Goal: Task Accomplishment & Management: Use online tool/utility

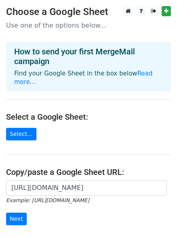
scroll to position [0, 173]
type input "https://docs.google.com/spreadsheets/d/1kfYUhsI9A1XFV6MJlYc4YQzh13i4SUiuOmNr2ZF…"
click at [13, 212] on input "Next" at bounding box center [16, 218] width 21 height 13
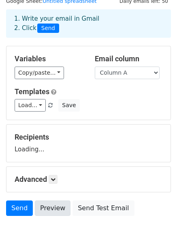
scroll to position [78, 0]
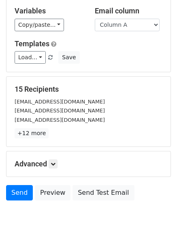
click at [53, 133] on p "+12 more" at bounding box center [89, 133] width 148 height 10
click at [54, 164] on icon at bounding box center [53, 163] width 5 height 5
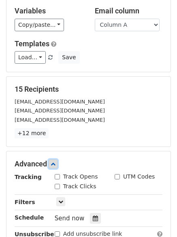
scroll to position [190, 0]
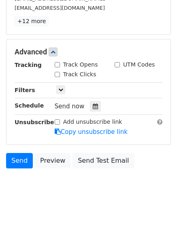
click at [59, 75] on input "Track Clicks" at bounding box center [57, 74] width 5 height 5
checkbox input "true"
click at [55, 65] on input "Track Opens" at bounding box center [57, 64] width 5 height 5
checkbox input "true"
click at [93, 105] on icon at bounding box center [95, 106] width 5 height 6
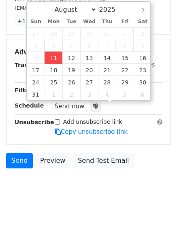
type input "2025-08-11 16:25"
type input "04"
type input "25"
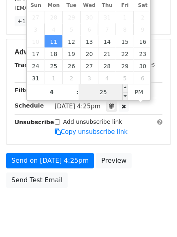
type input "04"
click at [106, 89] on input "25" at bounding box center [103, 92] width 49 height 16
type input "33"
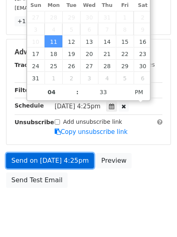
type input "2025-08-11 16:33"
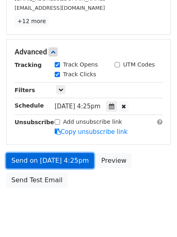
click at [47, 159] on link "Send on Aug 11 at 4:25pm" at bounding box center [50, 160] width 88 height 15
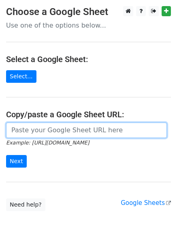
click at [71, 133] on input "url" at bounding box center [86, 129] width 161 height 15
type input "https://docs.google.com/spreadsheets/d/1kfYUhsI9A1XFV6MJlYc4YQzh13i4SUiuOmNr2ZF…"
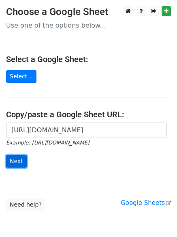
click at [9, 158] on input "Next" at bounding box center [16, 161] width 21 height 13
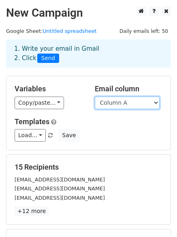
drag, startPoint x: 120, startPoint y: 101, endPoint x: 120, endPoint y: 107, distance: 6.1
click at [120, 101] on select "Column A Column B Column C" at bounding box center [127, 102] width 65 height 13
select select "Column B"
click at [95, 96] on select "Column A Column B Column C" at bounding box center [127, 102] width 65 height 13
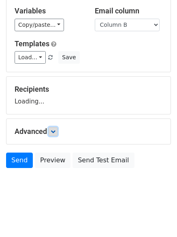
click at [56, 132] on icon at bounding box center [53, 131] width 5 height 5
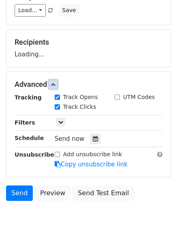
scroll to position [126, 0]
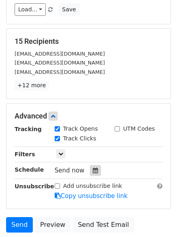
click at [90, 168] on div at bounding box center [95, 170] width 11 height 11
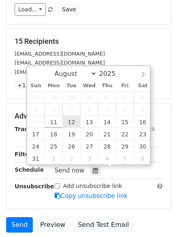
type input "2025-08-12 12:00"
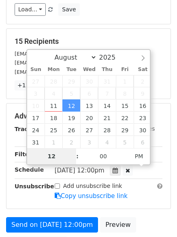
type input "5"
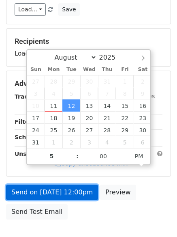
type input "2025-08-12 17:00"
click at [75, 189] on link "Send on Aug 12 at 12:00pm" at bounding box center [52, 191] width 92 height 15
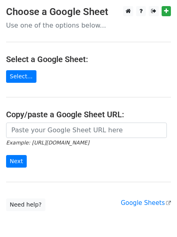
type input "[URL][DOMAIN_NAME]"
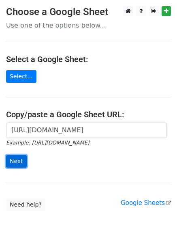
click at [12, 165] on input "Next" at bounding box center [16, 161] width 21 height 13
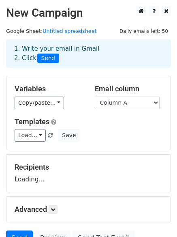
click at [148, 96] on div "Email column Column A Column B Column C" at bounding box center [129, 96] width 80 height 25
click at [146, 104] on select "Column A Column B Column C" at bounding box center [127, 102] width 65 height 13
select select "Column C"
click at [95, 96] on select "Column A Column B Column C" at bounding box center [127, 102] width 65 height 13
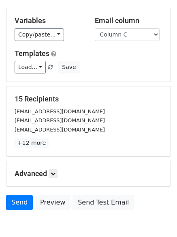
scroll to position [78, 0]
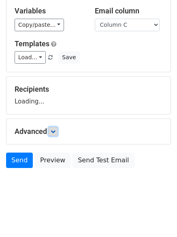
click at [54, 131] on icon at bounding box center [53, 131] width 5 height 5
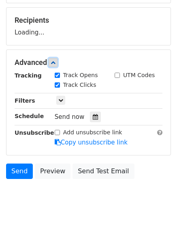
scroll to position [148, 0]
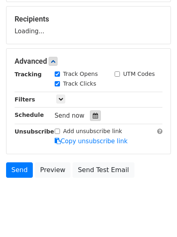
click at [96, 118] on div at bounding box center [95, 115] width 11 height 11
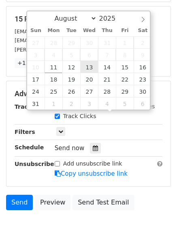
type input "2025-08-13 12:00"
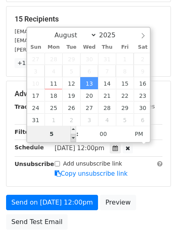
type input "05"
type input "2025-08-13 17:00"
click at [71, 136] on span at bounding box center [74, 138] width 6 height 8
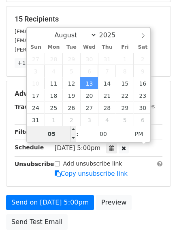
click at [57, 132] on input "05" at bounding box center [51, 134] width 49 height 16
type input "6"
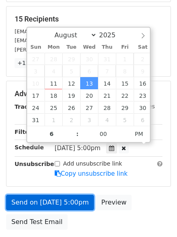
type input "2025-08-13 18:00"
click at [71, 203] on link "Send on Aug 13 at 5:00pm" at bounding box center [50, 202] width 88 height 15
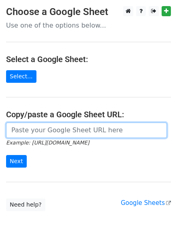
click at [70, 135] on input "url" at bounding box center [86, 129] width 161 height 15
type input "https://docs.google.com/spreadsheets/d/1kfYUhsI9A1XFV6MJlYc4YQzh13i4SUiuOmNr2ZF…"
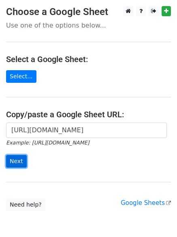
click at [16, 162] on input "Next" at bounding box center [16, 161] width 21 height 13
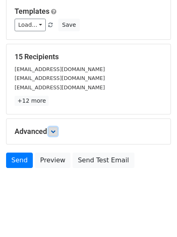
click at [58, 134] on link at bounding box center [53, 131] width 9 height 9
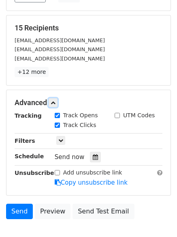
scroll to position [177, 0]
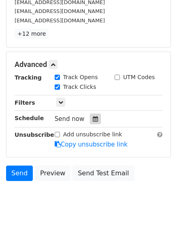
click at [90, 121] on div at bounding box center [95, 119] width 11 height 11
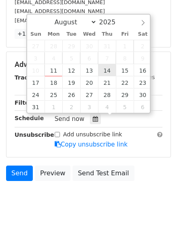
type input "2025-08-14 12:00"
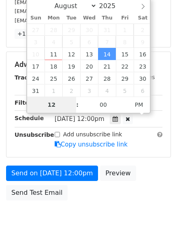
scroll to position [177, 0]
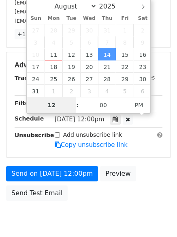
type input "7"
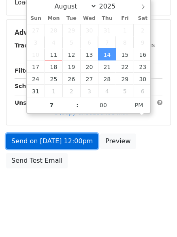
type input "2025-08-14 19:00"
click at [65, 144] on link "Send on Aug 14 at 12:00pm" at bounding box center [52, 140] width 92 height 15
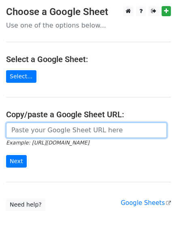
drag, startPoint x: 58, startPoint y: 133, endPoint x: 61, endPoint y: 138, distance: 6.0
click at [58, 133] on input "url" at bounding box center [86, 129] width 161 height 15
type input "[URL][DOMAIN_NAME]"
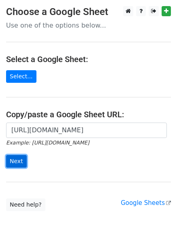
click at [13, 157] on input "Next" at bounding box center [16, 161] width 21 height 13
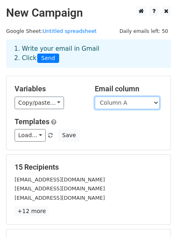
click at [132, 104] on select "Column A Column B Column C" at bounding box center [127, 102] width 65 height 13
select select "Column B"
click at [95, 96] on select "Column A Column B Column C" at bounding box center [127, 102] width 65 height 13
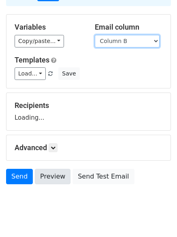
scroll to position [78, 0]
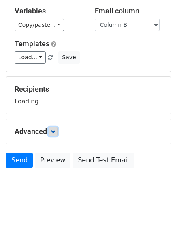
click at [56, 132] on form "Variables Copy/paste... {{Column A}} {{Column B}} {{Column C}} Email column Col…" at bounding box center [88, 85] width 165 height 174
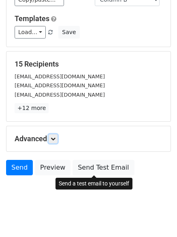
scroll to position [110, 0]
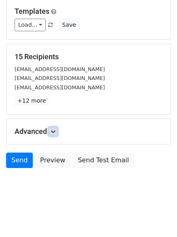
click at [56, 132] on icon at bounding box center [53, 131] width 5 height 5
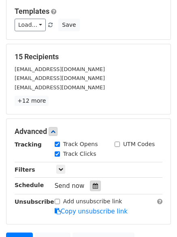
click at [95, 186] on div at bounding box center [95, 185] width 11 height 11
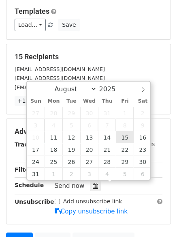
type input "[DATE] 12:00"
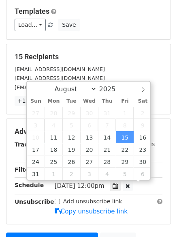
scroll to position [0, 0]
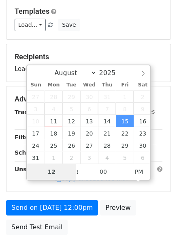
type input "8"
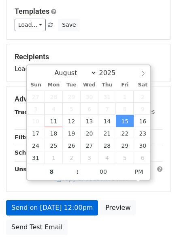
type input "[DATE] 20:00"
click at [71, 182] on link "Copy unsubscribe link" at bounding box center [91, 178] width 73 height 7
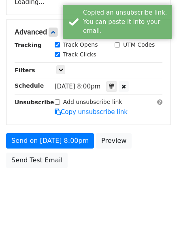
scroll to position [177, 0]
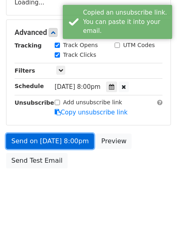
click at [75, 138] on link "Send on [DATE] 8:00pm" at bounding box center [50, 140] width 88 height 15
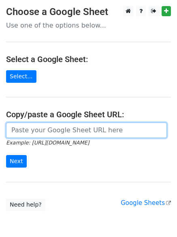
drag, startPoint x: 56, startPoint y: 129, endPoint x: 59, endPoint y: 137, distance: 8.5
click at [56, 129] on input "url" at bounding box center [86, 129] width 161 height 15
type input "[URL][DOMAIN_NAME]"
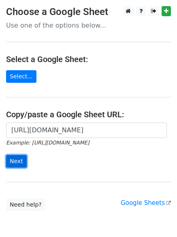
click at [18, 157] on input "Next" at bounding box center [16, 161] width 21 height 13
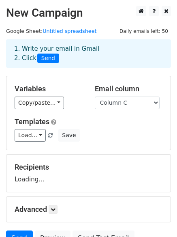
select select "Column C"
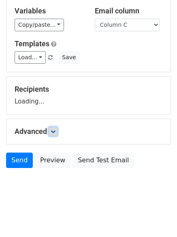
click at [56, 130] on icon at bounding box center [53, 131] width 5 height 5
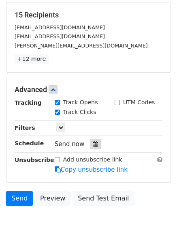
click at [94, 148] on div at bounding box center [95, 144] width 11 height 11
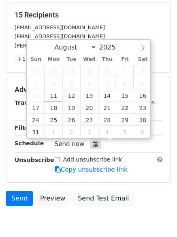
scroll to position [190, 0]
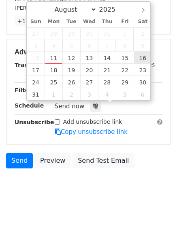
type input "2025-08-16 12:00"
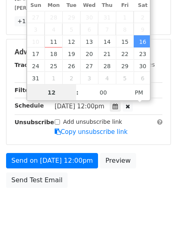
scroll to position [0, 0]
type input "9"
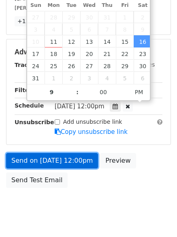
type input "2025-08-16 21:00"
click at [75, 154] on link "Send on Aug 16 at 12:00pm" at bounding box center [52, 160] width 92 height 15
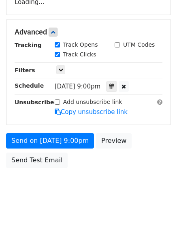
scroll to position [177, 0]
